Goal: Check status: Check status

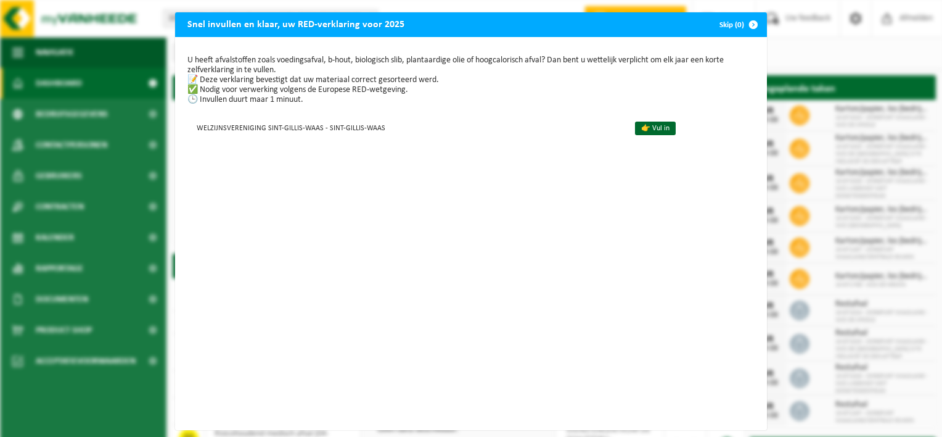
click at [744, 24] on span "button" at bounding box center [753, 24] width 25 height 25
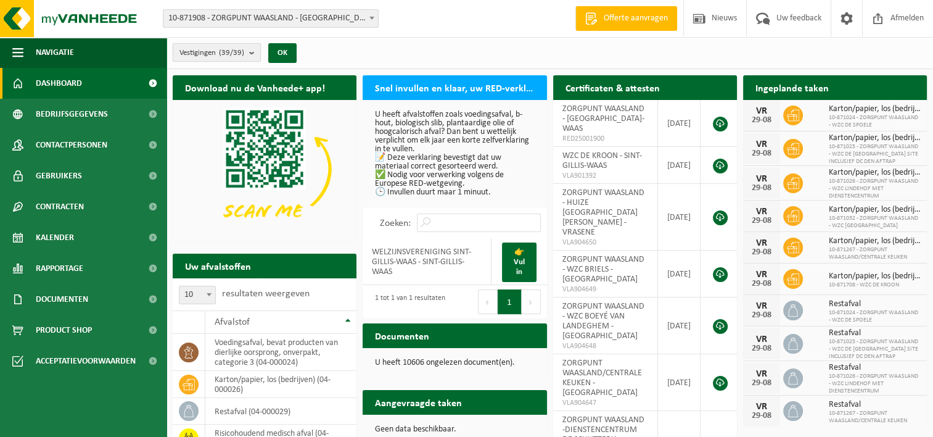
click at [256, 54] on b "submit" at bounding box center [254, 52] width 11 height 17
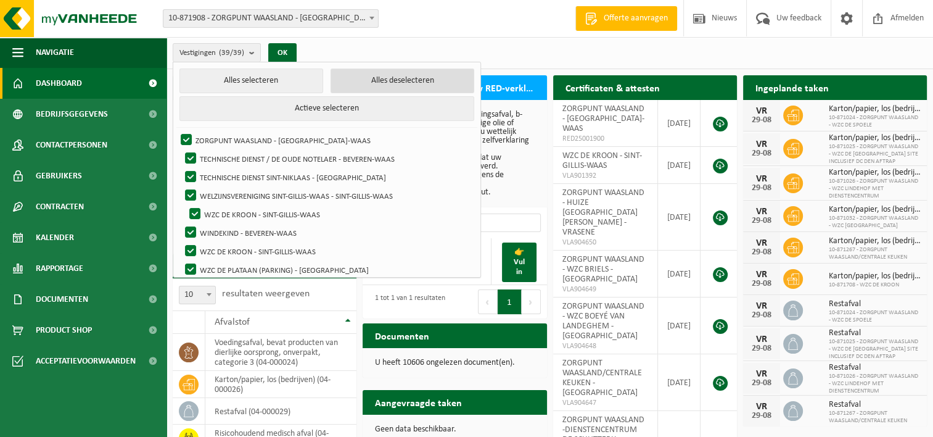
click at [350, 80] on button "Alles deselecteren" at bounding box center [402, 80] width 144 height 25
checkbox input "false"
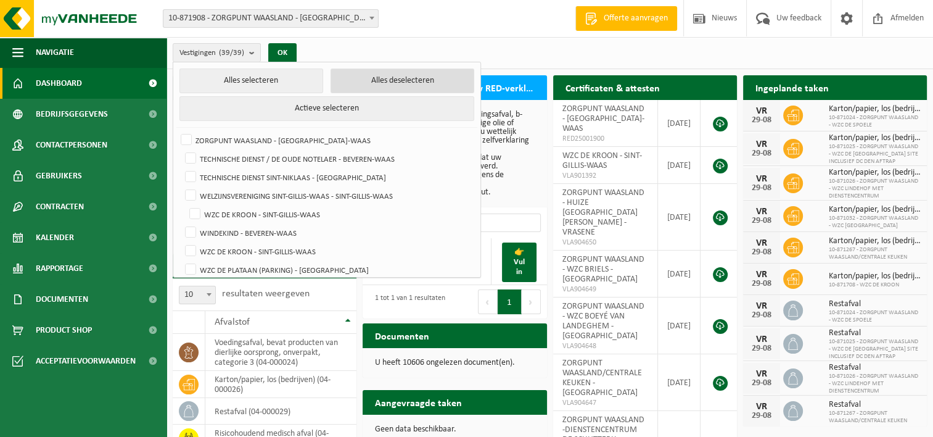
checkbox input "false"
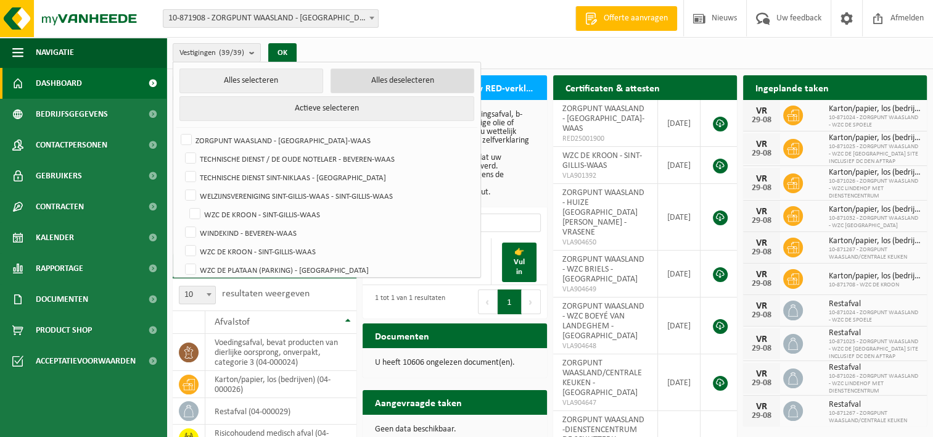
checkbox input "false"
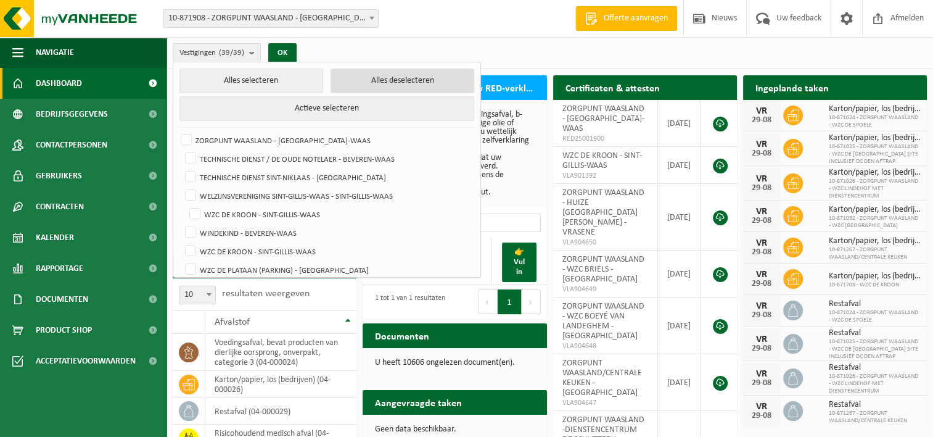
checkbox input "false"
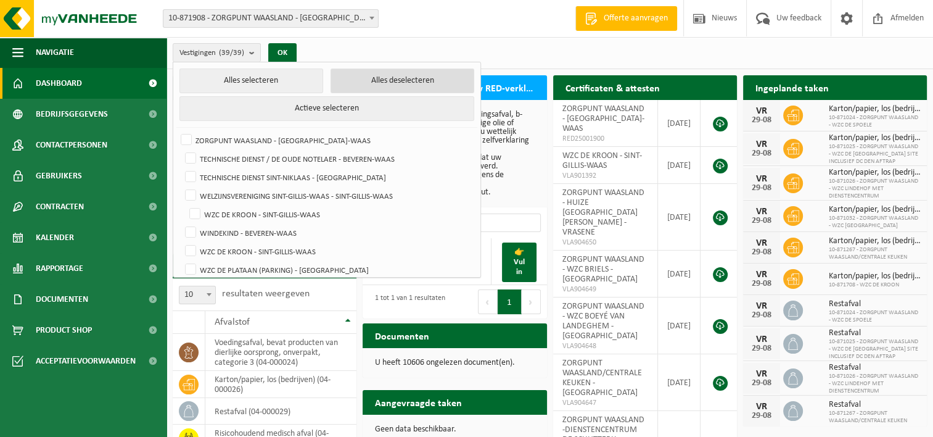
checkbox input "false"
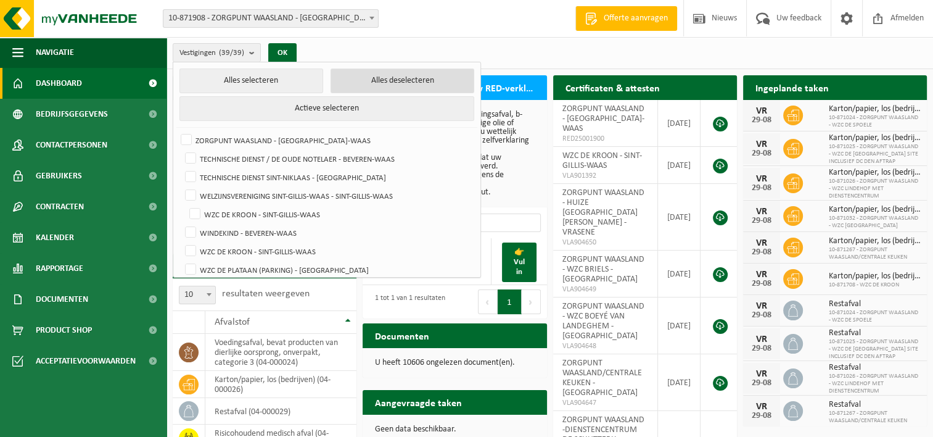
checkbox input "false"
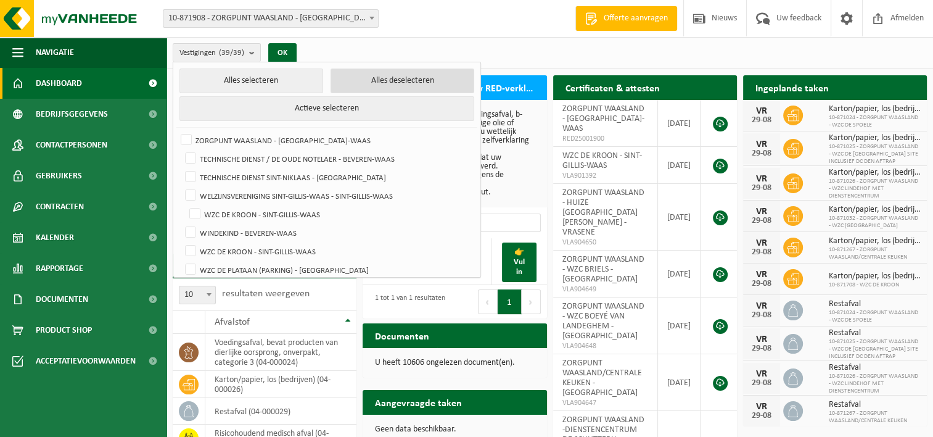
checkbox input "false"
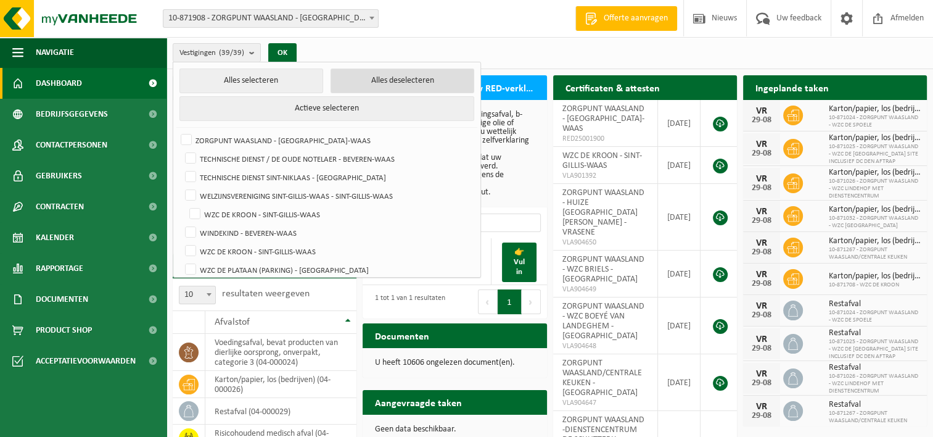
checkbox input "false"
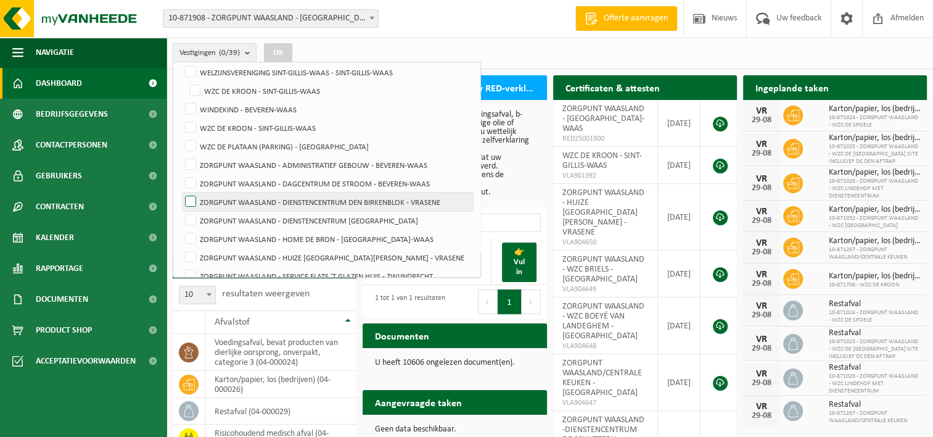
scroll to position [185, 0]
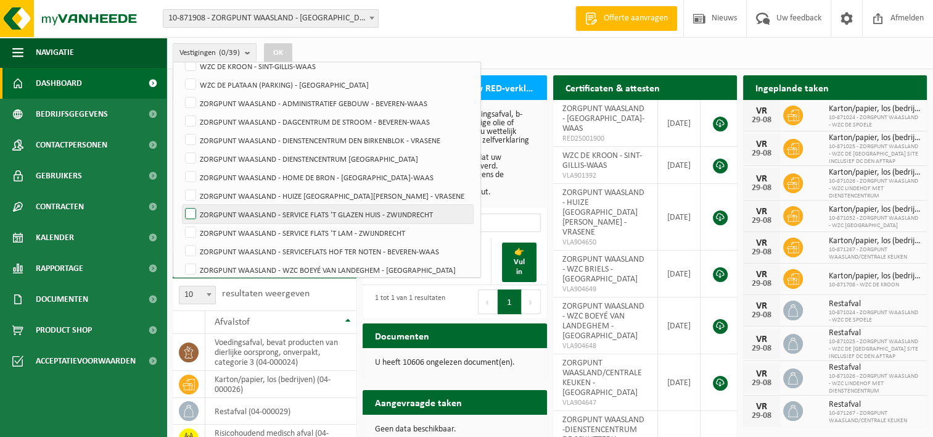
click at [414, 205] on label "ZORGPUNT WAASLAND - SERVICE FLATS 'T GLAZEN HUIS - ZWIJNDRECHT" at bounding box center [328, 214] width 290 height 18
click at [181, 205] on input "ZORGPUNT WAASLAND - SERVICE FLATS 'T GLAZEN HUIS - ZWIJNDRECHT" at bounding box center [180, 204] width 1 height 1
checkbox input "true"
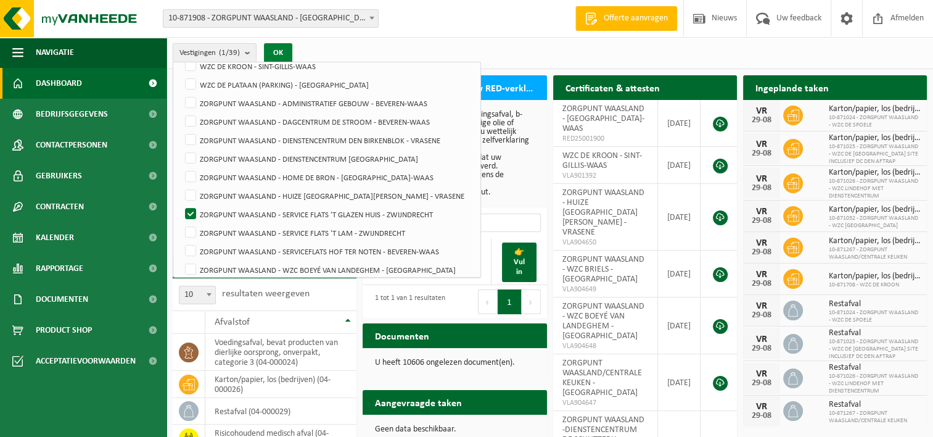
click at [269, 51] on button "OK" at bounding box center [278, 53] width 28 height 20
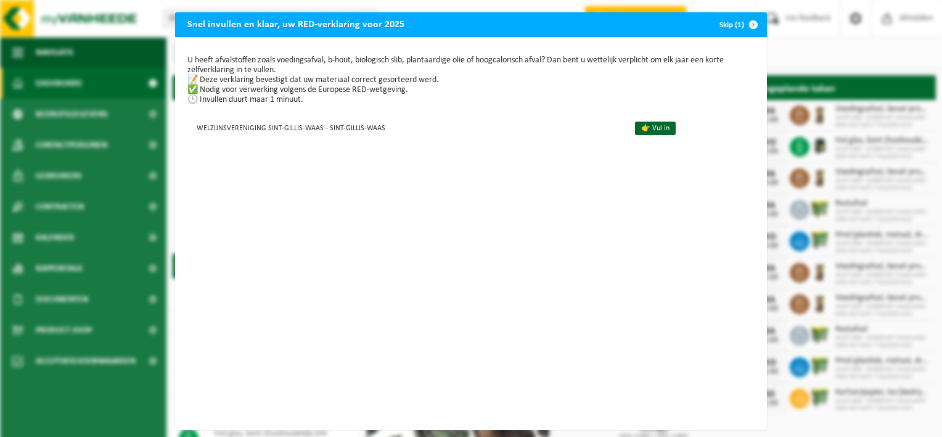
click at [745, 21] on span "button" at bounding box center [753, 24] width 25 height 25
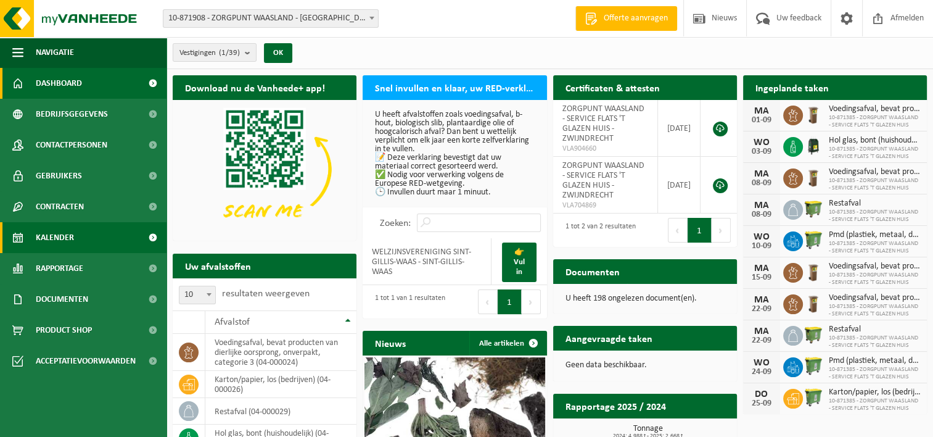
click at [75, 237] on link "Kalender" at bounding box center [83, 237] width 166 height 31
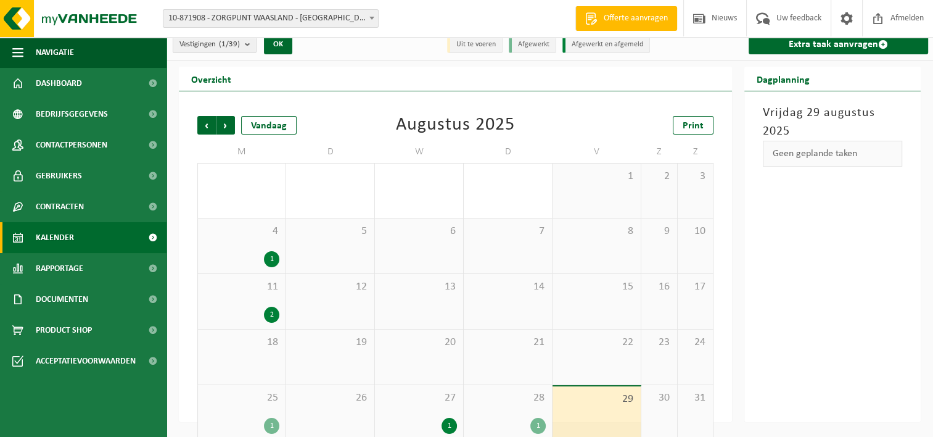
scroll to position [24, 0]
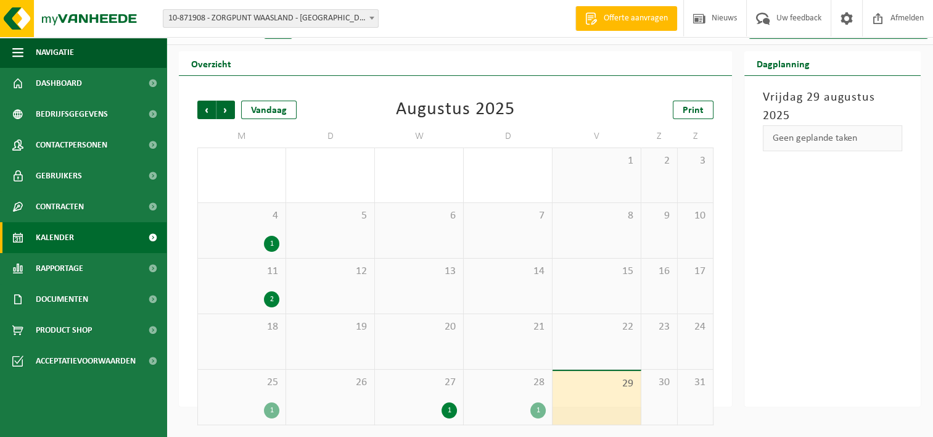
click at [535, 406] on div "1" at bounding box center [537, 410] width 15 height 16
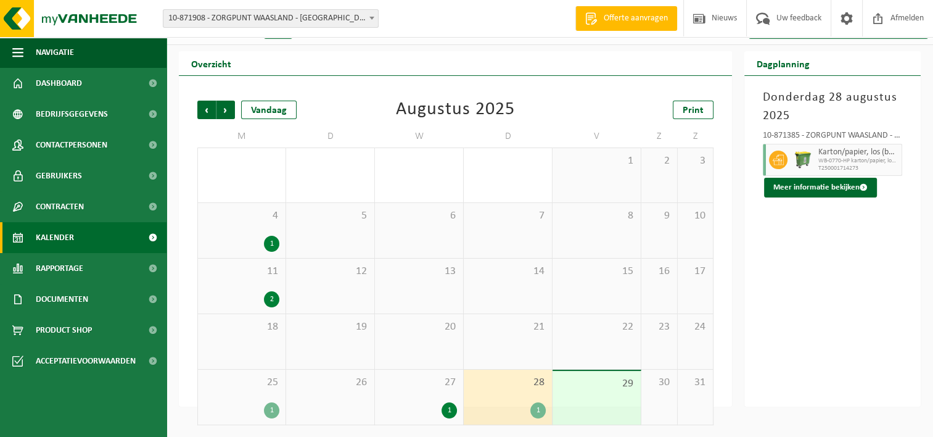
click at [428, 400] on div "27 1" at bounding box center [419, 396] width 88 height 55
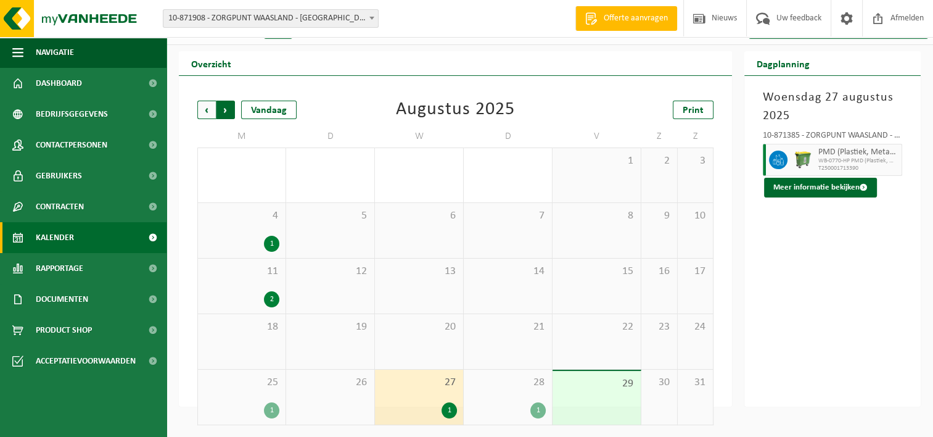
click at [202, 112] on span "Vorige" at bounding box center [206, 110] width 18 height 18
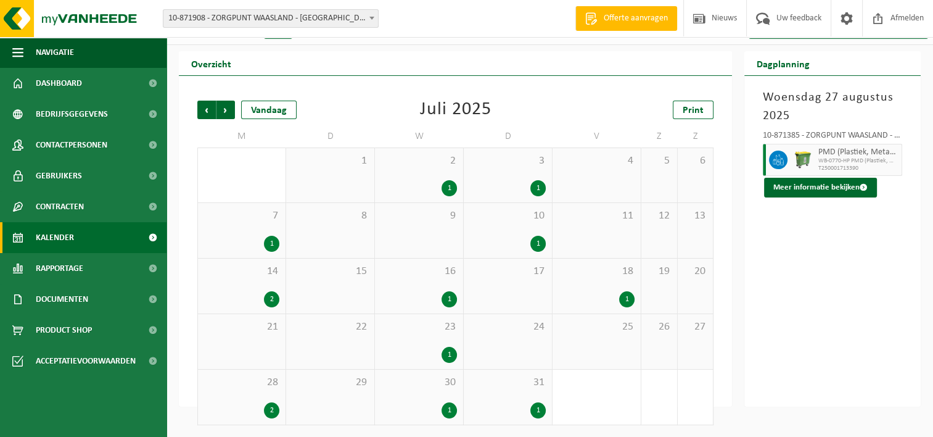
click at [442, 343] on div "23 1" at bounding box center [419, 341] width 88 height 55
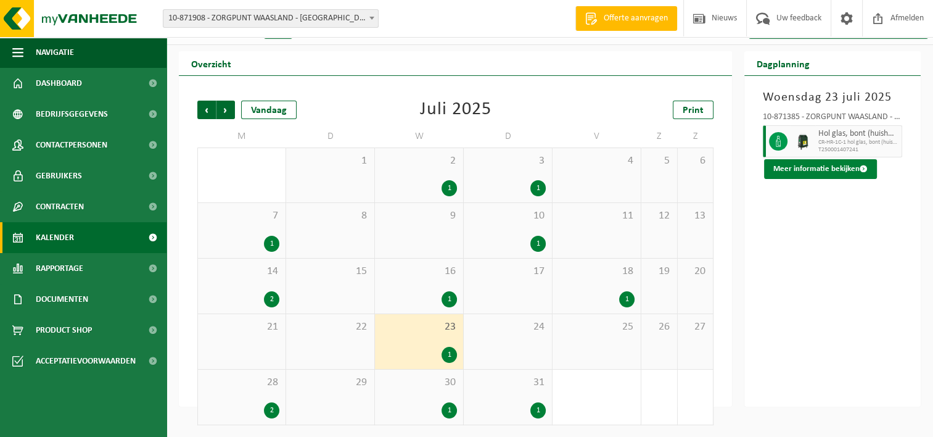
click at [835, 173] on button "Meer informatie bekijken" at bounding box center [820, 169] width 113 height 20
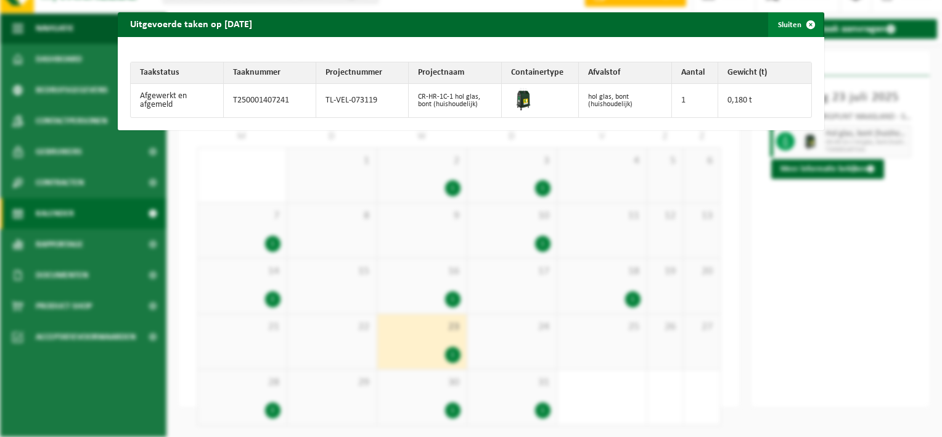
click at [800, 20] on span "button" at bounding box center [810, 24] width 25 height 25
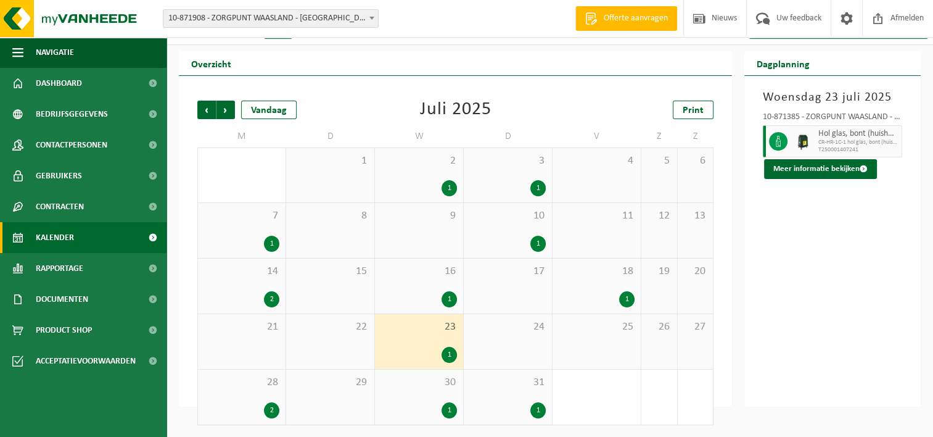
click at [443, 402] on div "1" at bounding box center [419, 410] width 76 height 16
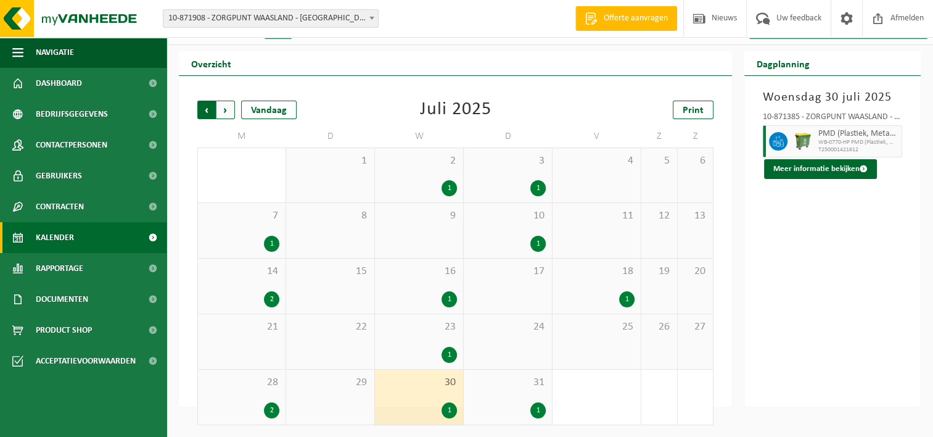
click at [224, 111] on span "Volgende" at bounding box center [225, 110] width 18 height 18
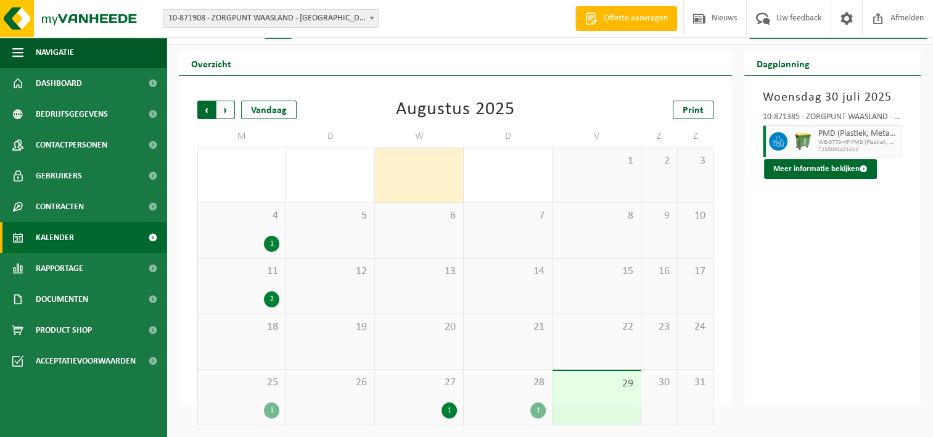
click at [226, 112] on span "Volgende" at bounding box center [225, 110] width 18 height 18
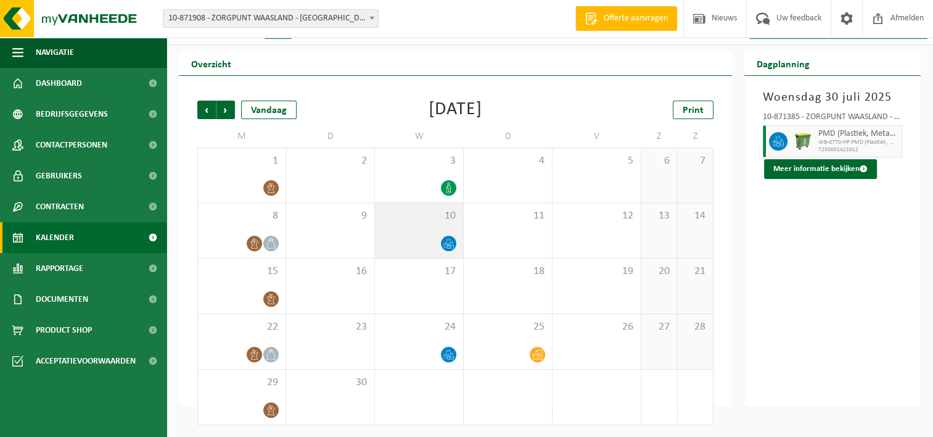
click at [404, 227] on div "10" at bounding box center [419, 230] width 88 height 55
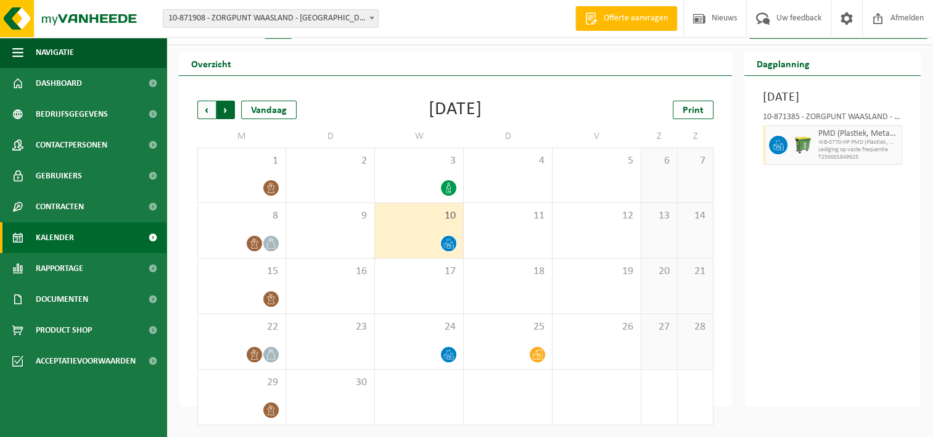
click at [205, 111] on span "Vorige" at bounding box center [206, 110] width 18 height 18
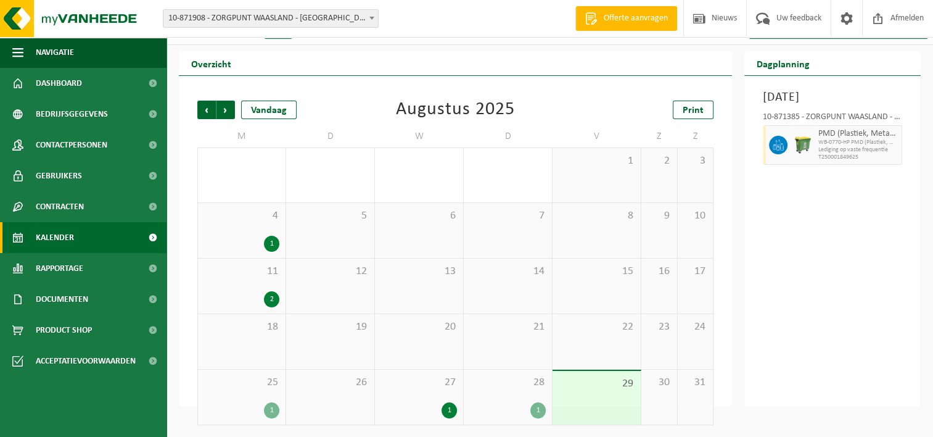
click at [437, 403] on div "1" at bounding box center [419, 410] width 76 height 16
